Goal: Find contact information: Find contact information

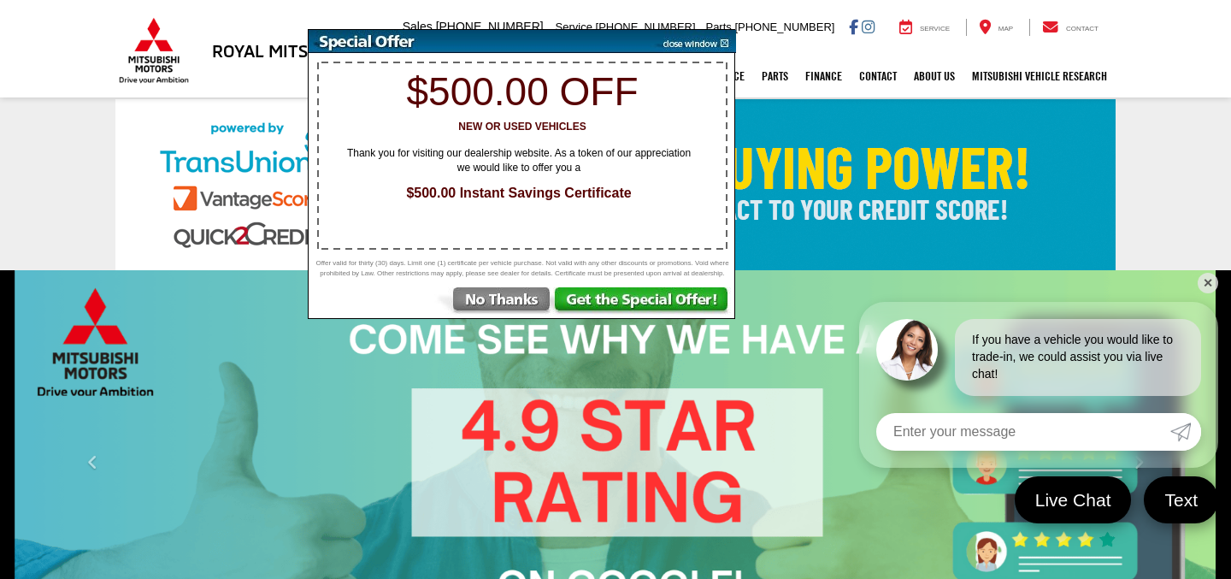
click at [697, 45] on img at bounding box center [693, 41] width 86 height 23
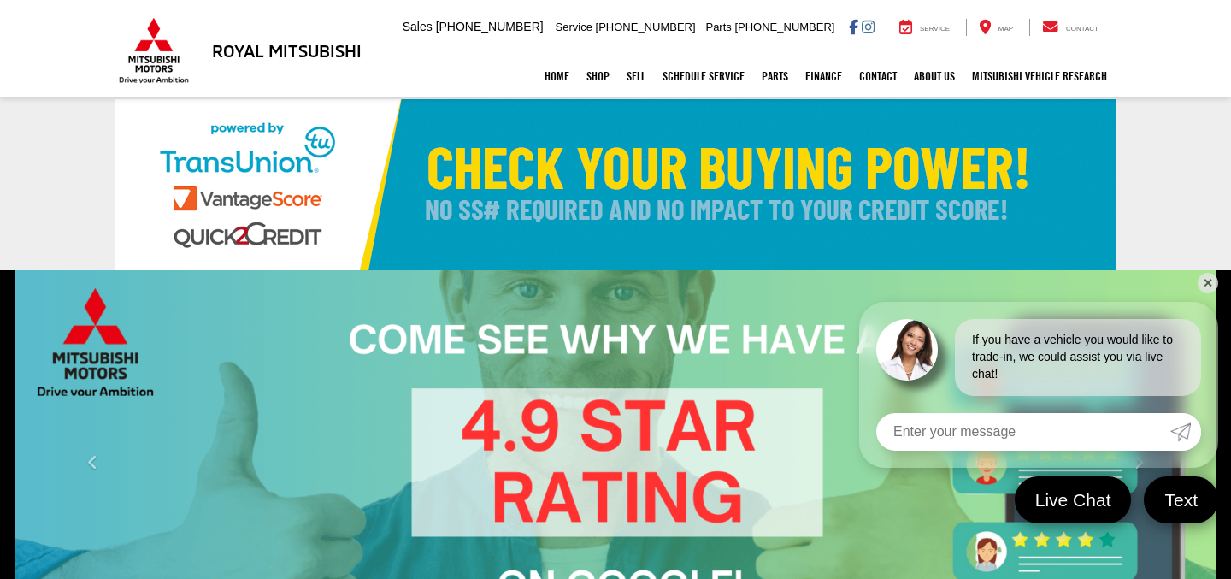
click at [276, 60] on div "Home Shop All Vehicles New Vehicles Pre-Owned Vehicles New Specials Demo Specia…" at bounding box center [615, 76] width 1000 height 43
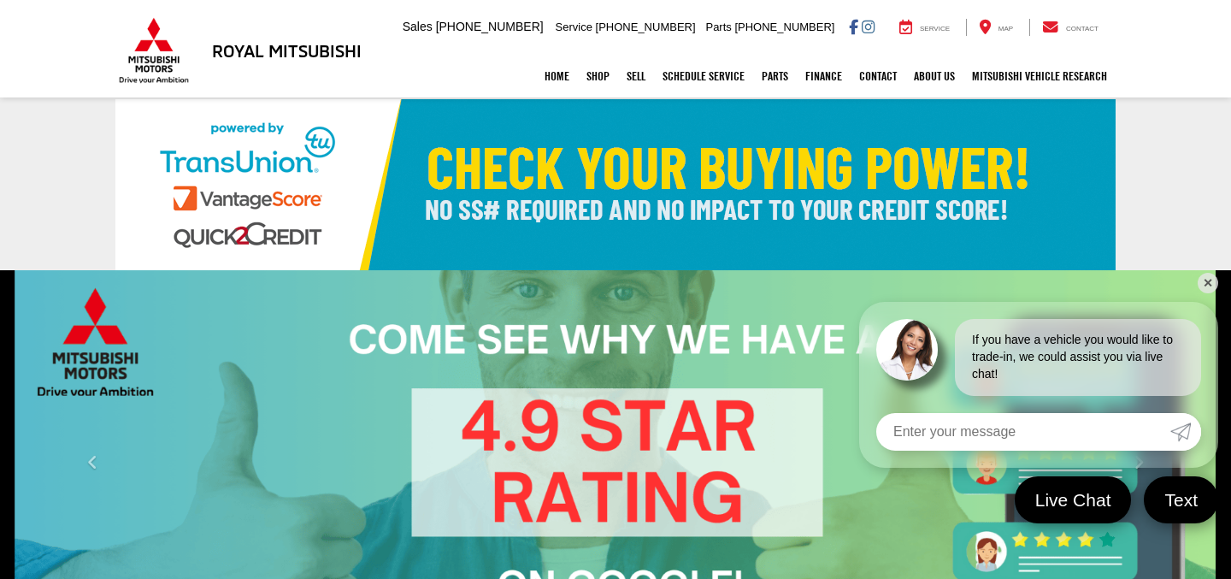
click at [246, 51] on h3 "Royal Mitsubishi" at bounding box center [287, 50] width 150 height 19
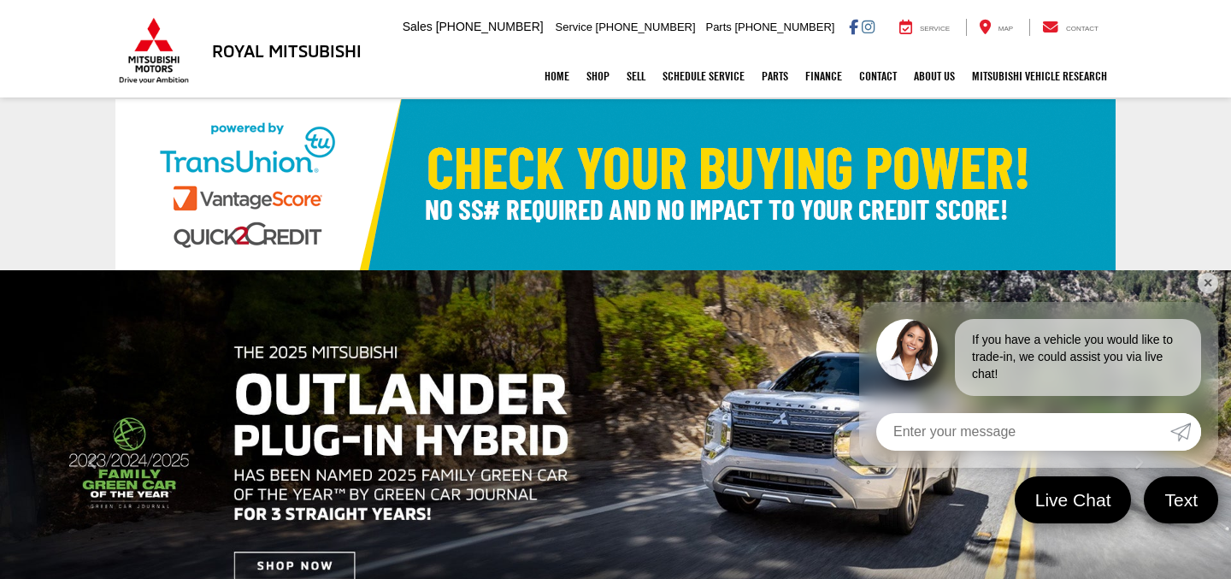
drag, startPoint x: 297, startPoint y: 49, endPoint x: 266, endPoint y: 47, distance: 30.8
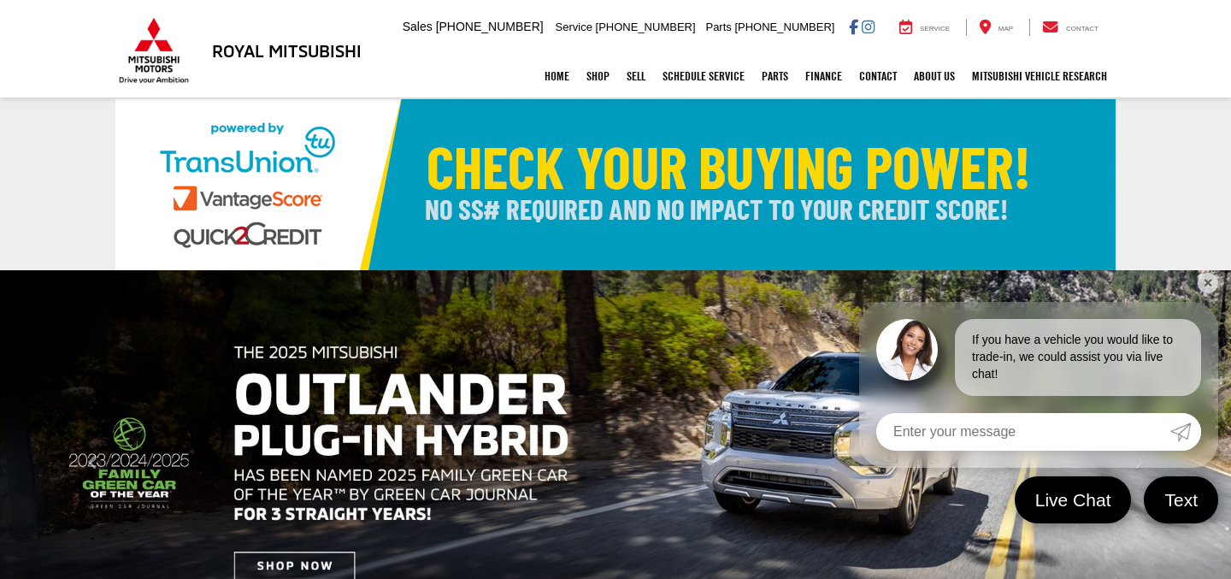
click at [297, 49] on h3 "Royal Mitsubishi" at bounding box center [287, 50] width 150 height 19
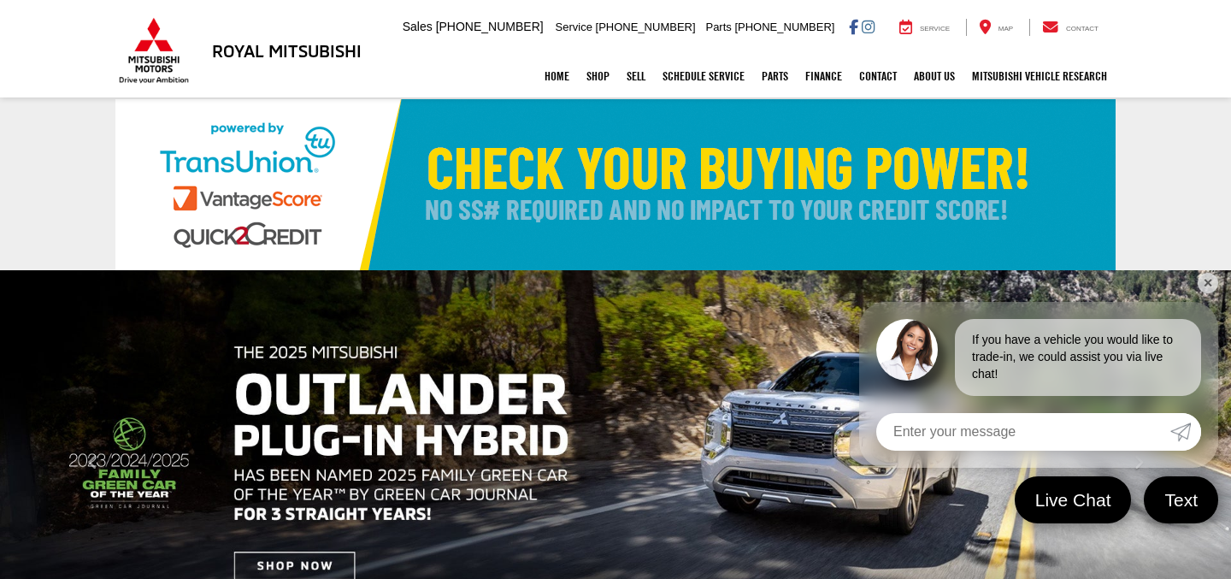
click at [140, 62] on div "Home Shop All Vehicles New Vehicles Pre-Owned Vehicles New Specials Demo Specia…" at bounding box center [615, 76] width 1000 height 43
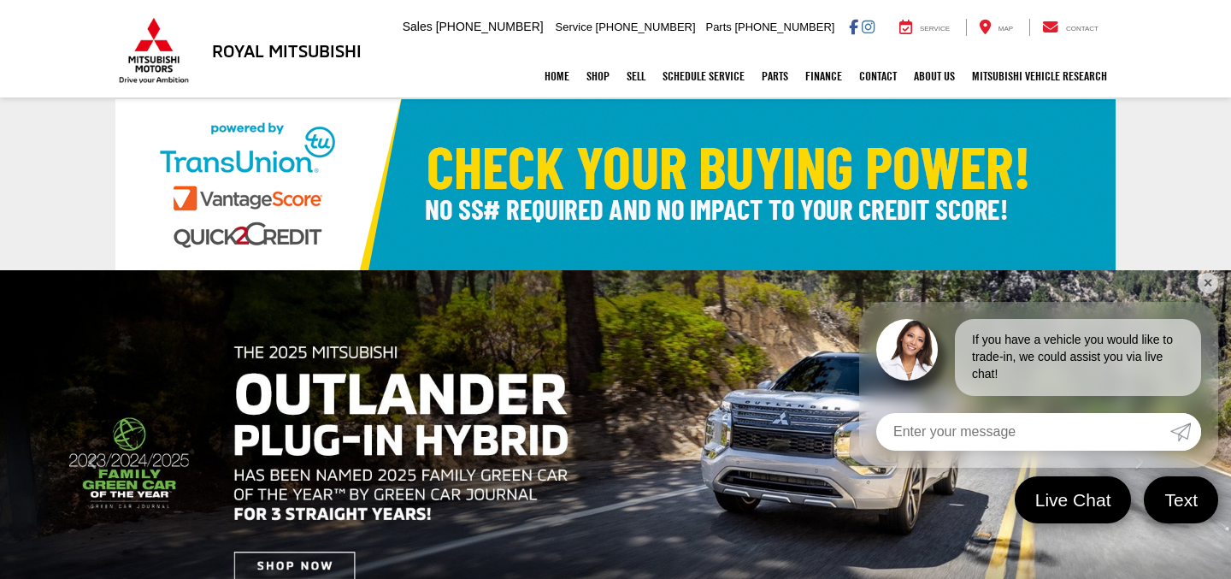
drag, startPoint x: 233, startPoint y: 56, endPoint x: 268, endPoint y: 80, distance: 41.7
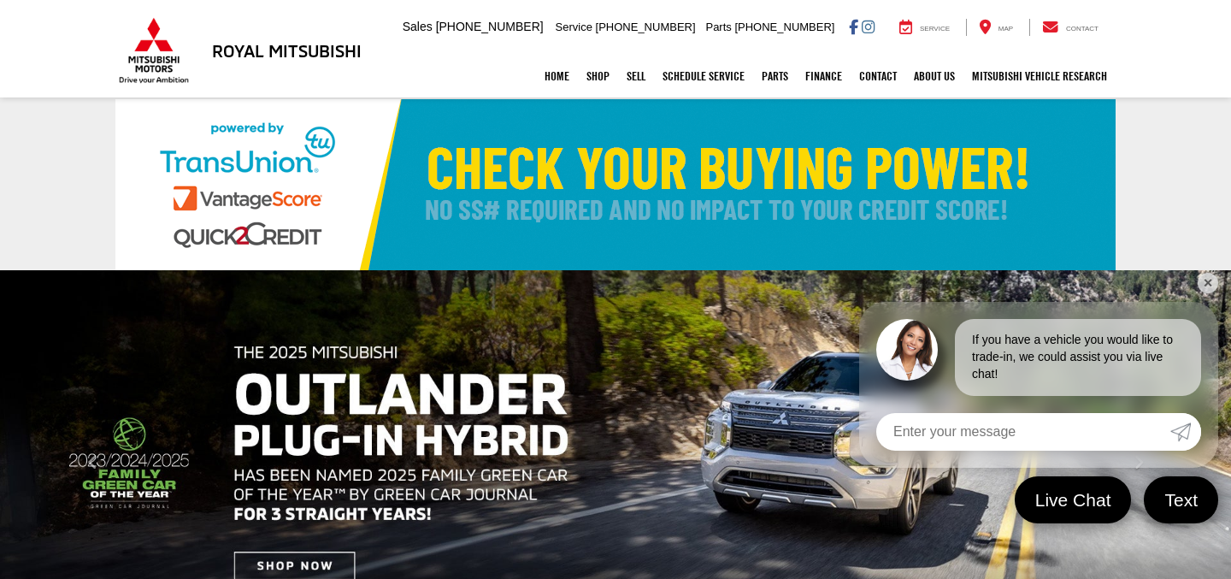
click at [233, 56] on div "Home Shop All Vehicles New Vehicles Pre-Owned Vehicles New Specials Demo Specia…" at bounding box center [615, 76] width 1000 height 43
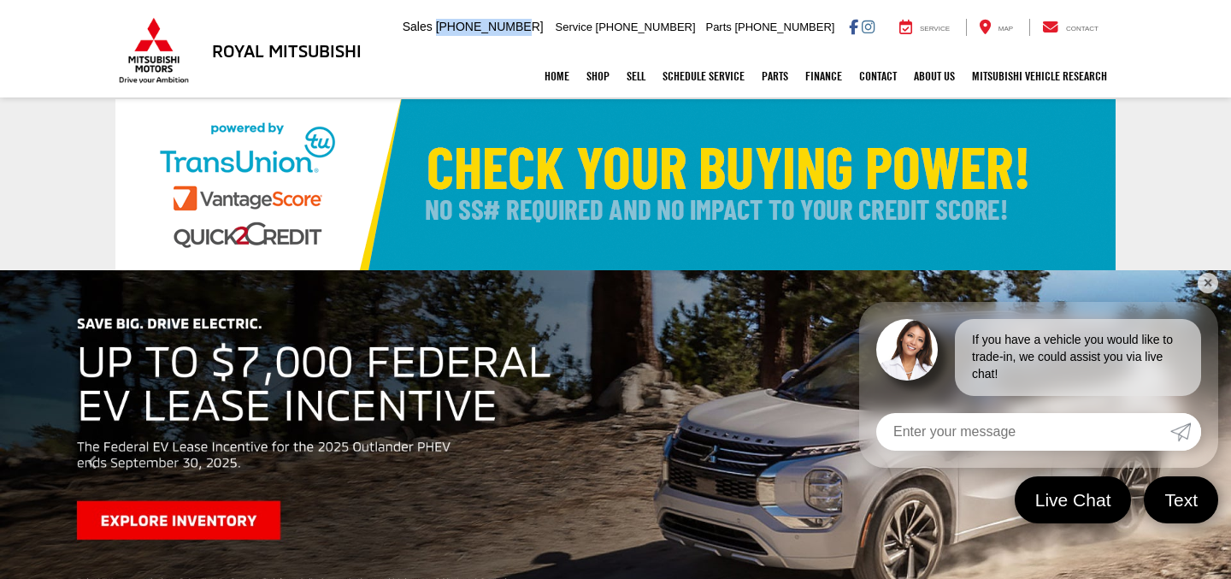
drag, startPoint x: 532, startPoint y: 31, endPoint x: 609, endPoint y: 47, distance: 78.6
click at [544, 32] on span "[PHONE_NUMBER]" at bounding box center [490, 27] width 108 height 14
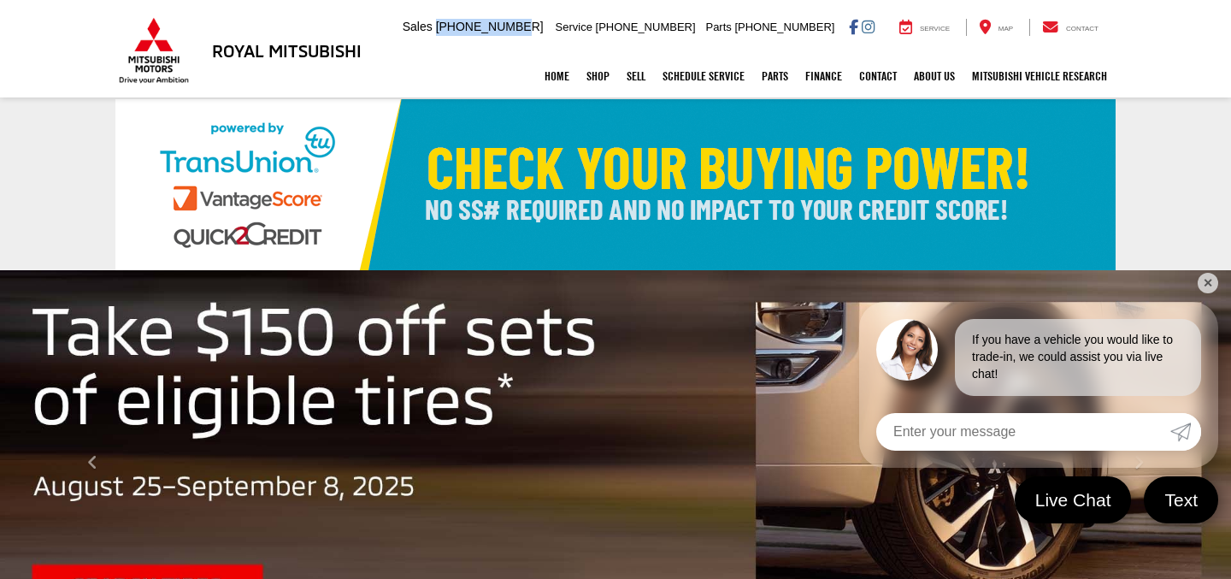
copy span "[PHONE_NUMBER]"
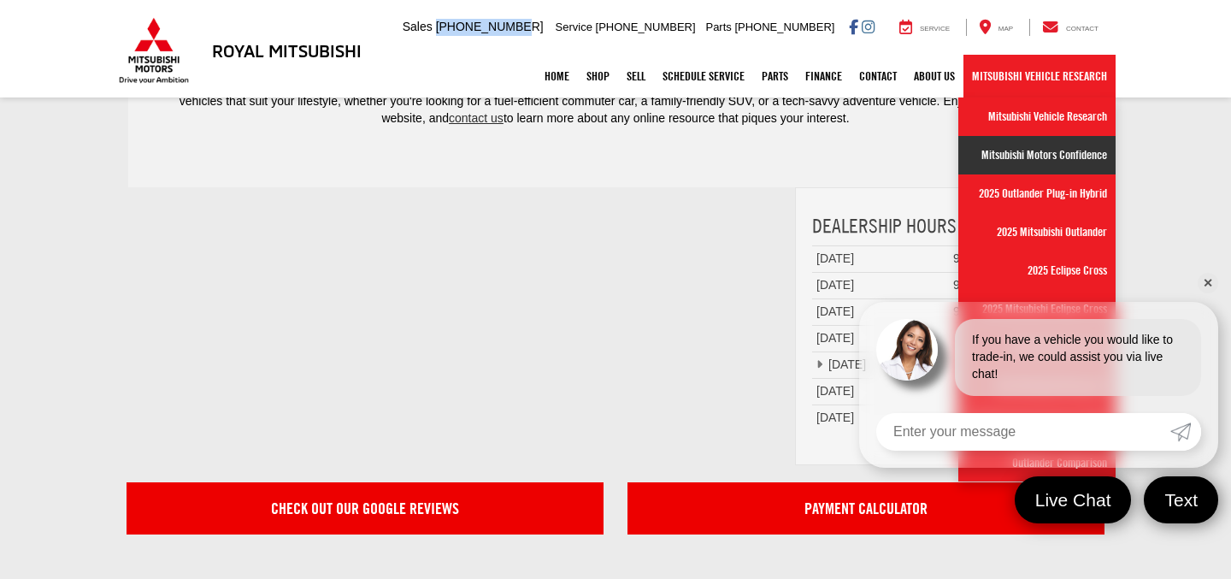
scroll to position [4498, 0]
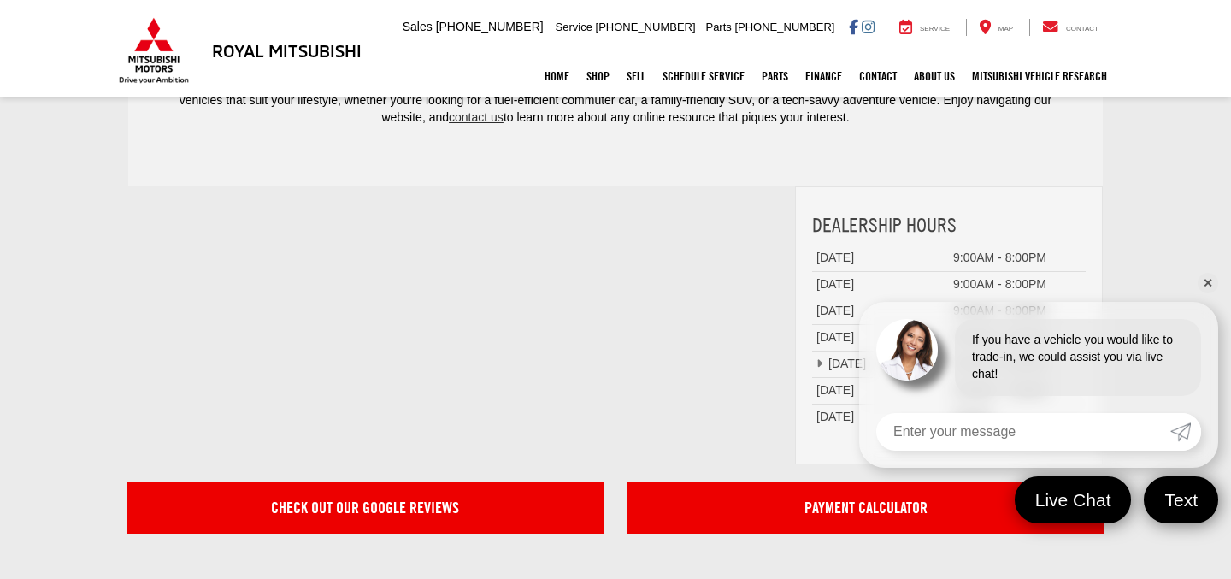
drag, startPoint x: 1206, startPoint y: 277, endPoint x: 1171, endPoint y: 239, distance: 51.4
click at [1206, 277] on link "✕" at bounding box center [1208, 283] width 21 height 21
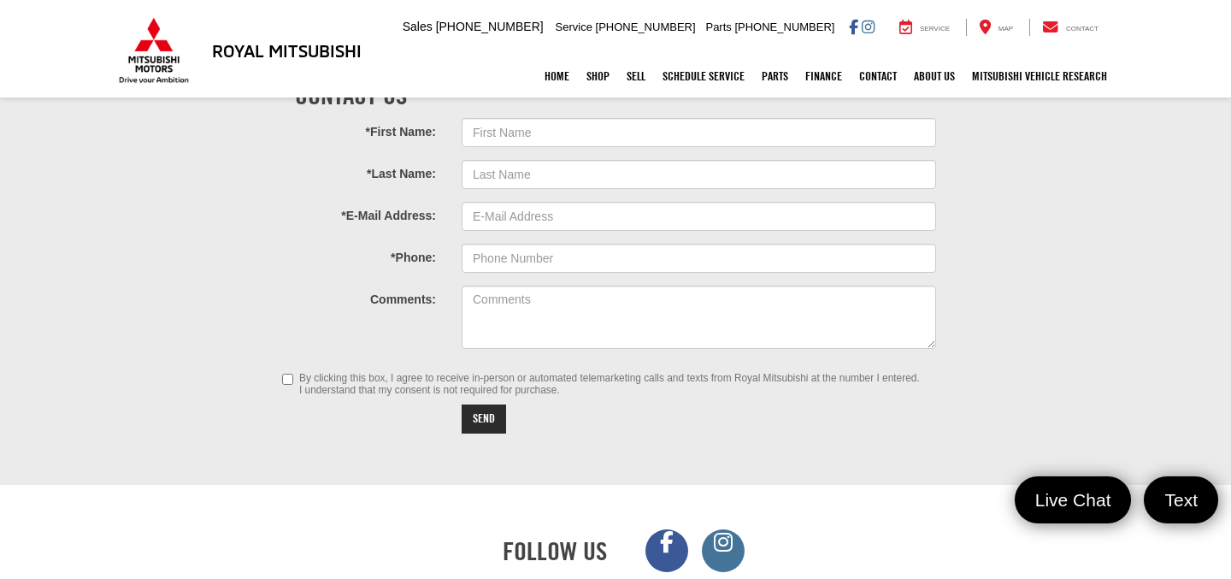
scroll to position [5049, 0]
